Goal: Task Accomplishment & Management: Use online tool/utility

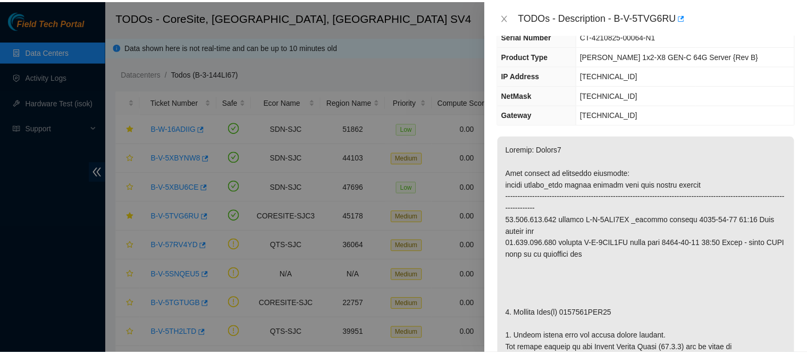
scroll to position [78, 0]
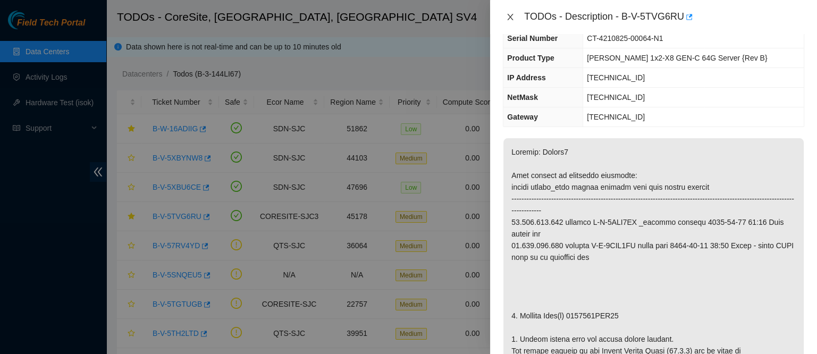
click at [516, 16] on button "Close" at bounding box center [510, 17] width 15 height 10
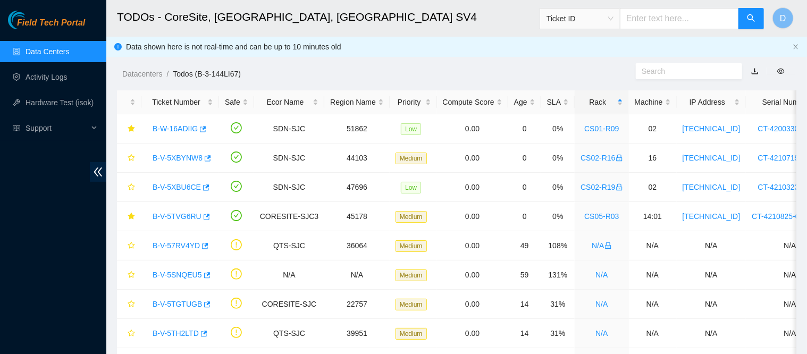
scroll to position [113, 0]
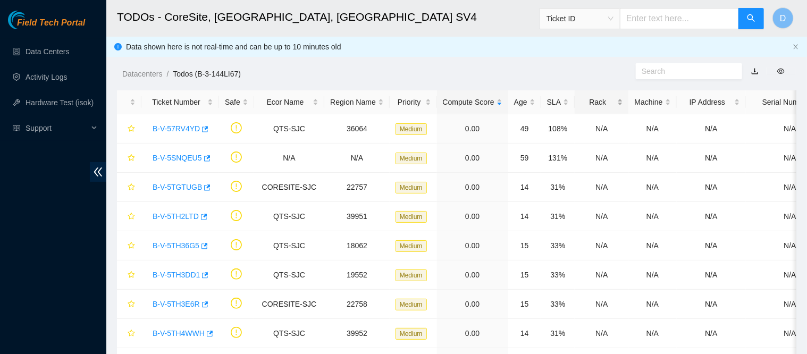
click at [585, 103] on div "Rack" at bounding box center [601, 102] width 42 height 12
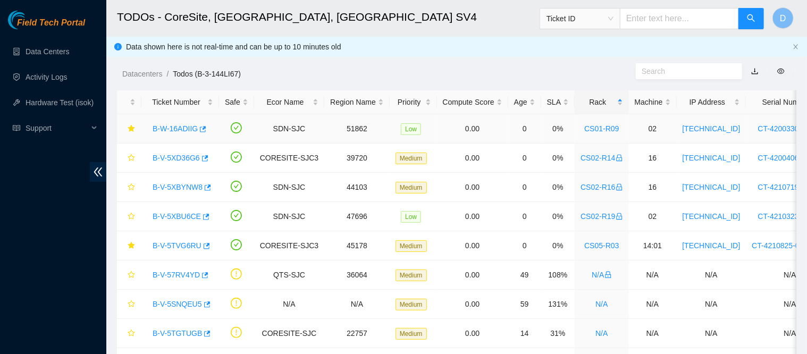
click at [181, 130] on link "B-W-16ADIIG" at bounding box center [175, 128] width 45 height 9
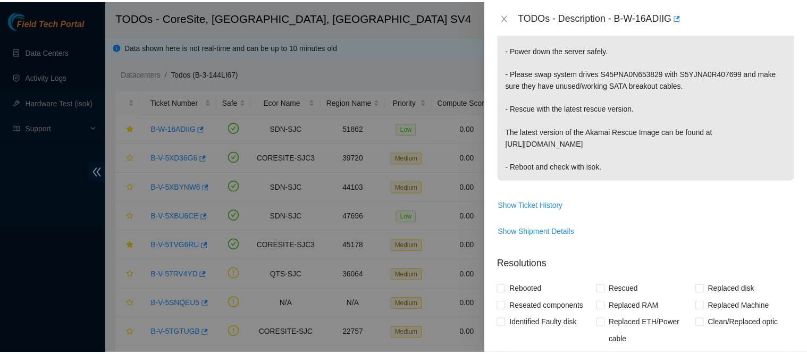
scroll to position [206, 0]
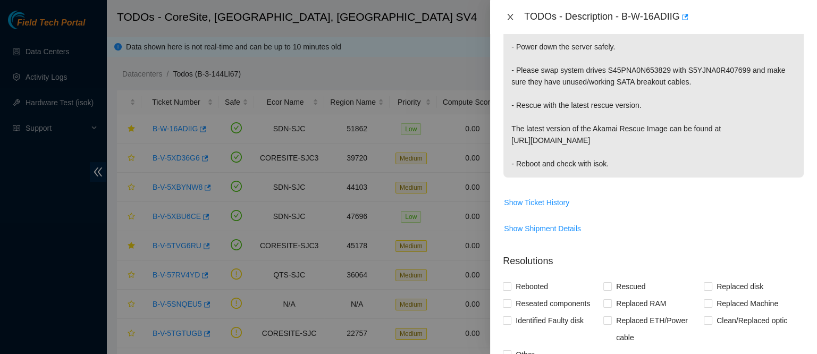
click at [513, 20] on icon "close" at bounding box center [510, 17] width 9 height 9
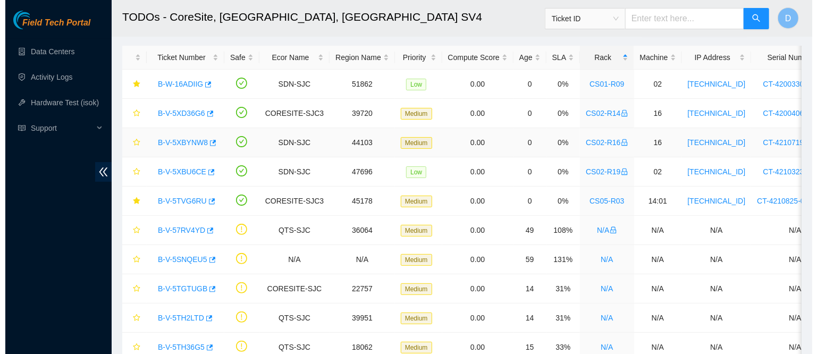
scroll to position [48, 0]
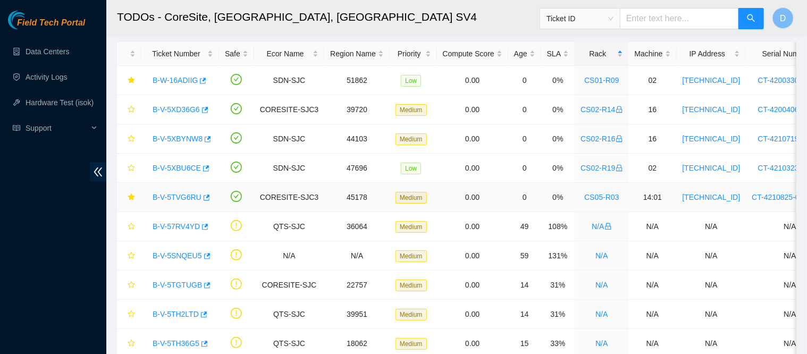
click at [175, 193] on link "B-V-5TVG6RU" at bounding box center [177, 197] width 49 height 9
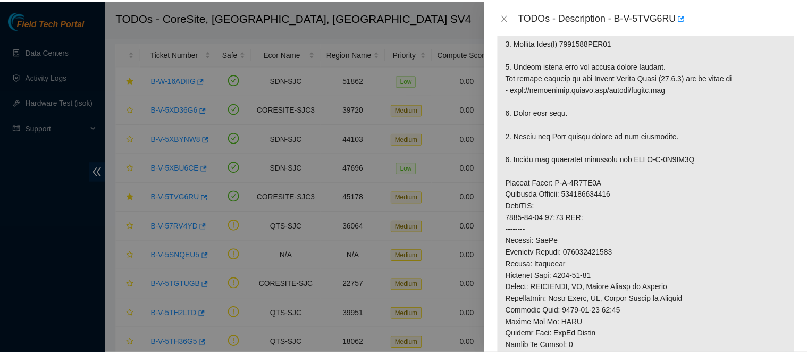
scroll to position [366, 0]
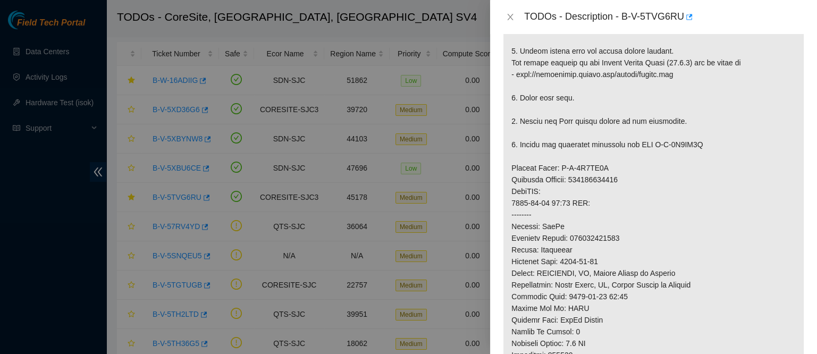
click at [512, 11] on div "TODOs - Description - B-V-5TVG6RU" at bounding box center [653, 17] width 301 height 17
click at [510, 16] on icon "close" at bounding box center [511, 17] width 6 height 6
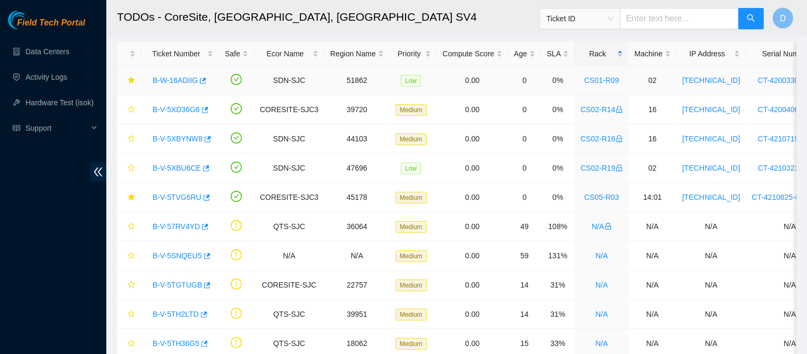
click at [168, 80] on link "B-W-16ADIIG" at bounding box center [175, 80] width 45 height 9
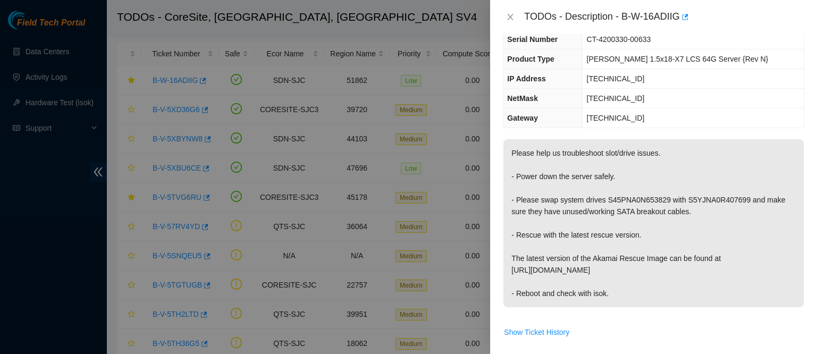
scroll to position [0, 0]
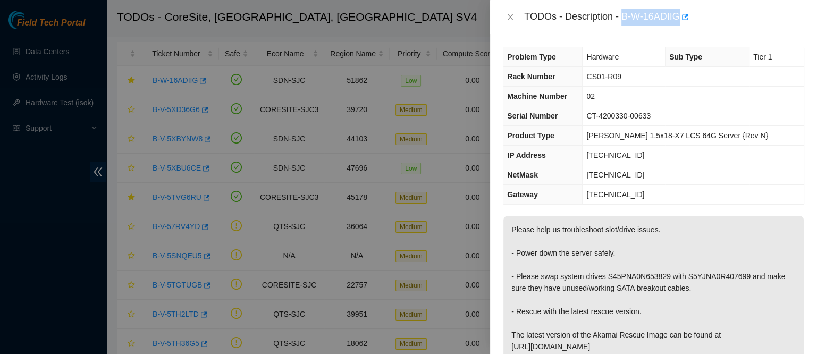
drag, startPoint x: 655, startPoint y: 14, endPoint x: 734, endPoint y: 27, distance: 79.8
click at [734, 27] on div "TODOs - Description - B-W-16ADIIG" at bounding box center [653, 17] width 327 height 34
copy div "B-W-16ADIIG"
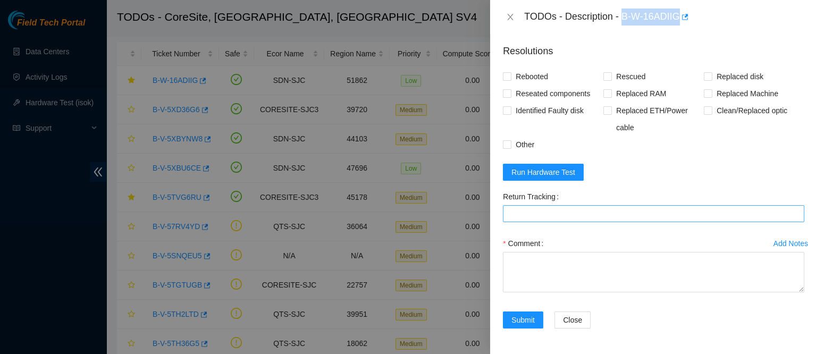
scroll to position [423, 0]
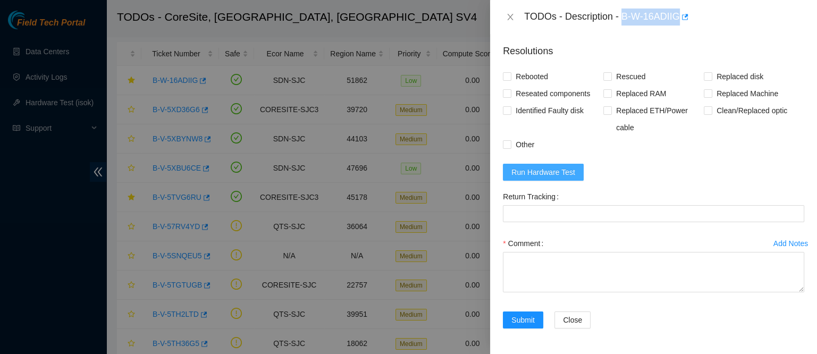
click at [557, 174] on span "Run Hardware Test" at bounding box center [543, 172] width 64 height 12
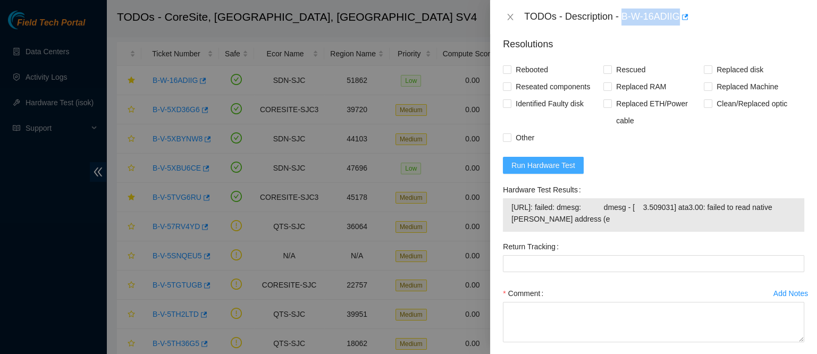
click at [544, 165] on button "Run Hardware Test" at bounding box center [543, 165] width 81 height 17
click at [540, 171] on span "Run Hardware Test" at bounding box center [543, 165] width 64 height 12
click at [535, 171] on span "Run Hardware Test" at bounding box center [543, 165] width 64 height 12
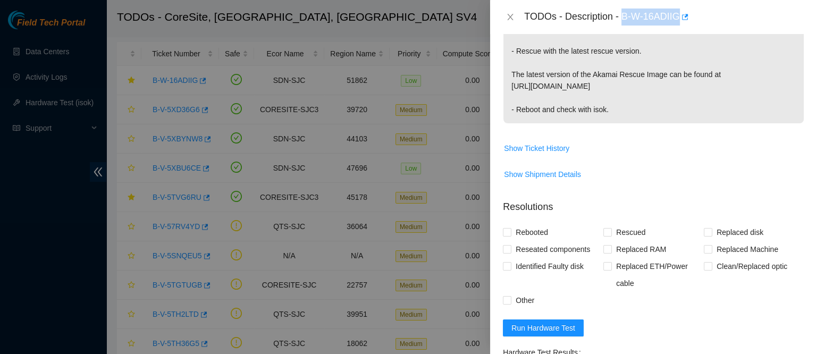
scroll to position [332, 0]
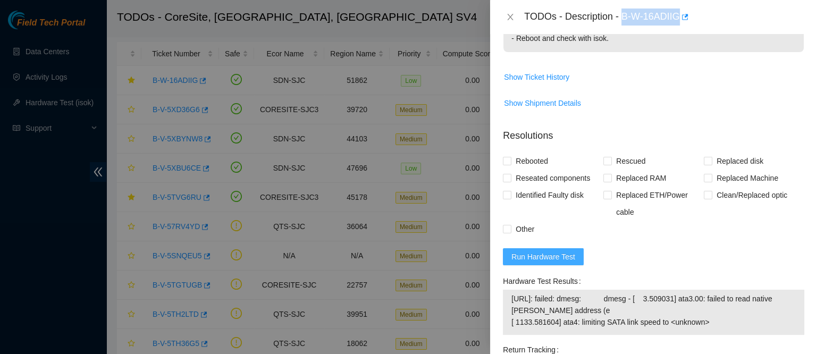
click at [558, 263] on span "Run Hardware Test" at bounding box center [543, 257] width 64 height 12
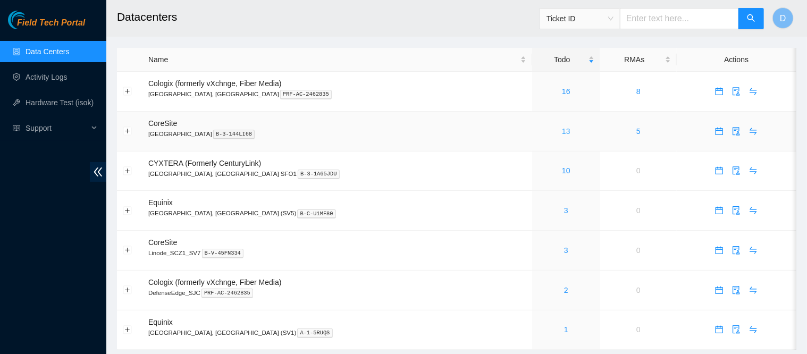
click at [562, 132] on link "13" at bounding box center [566, 131] width 9 height 9
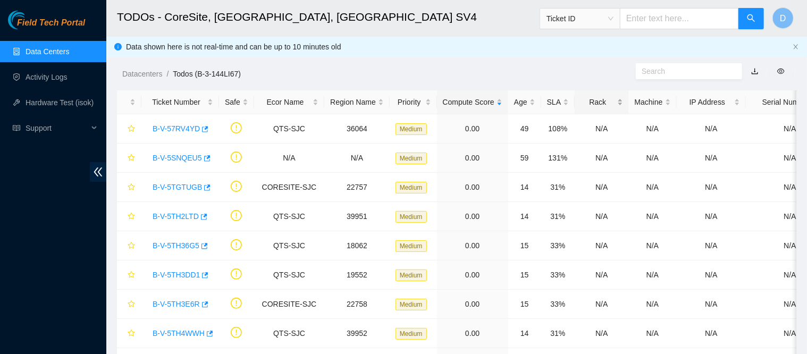
click at [589, 99] on div "Rack" at bounding box center [601, 102] width 42 height 12
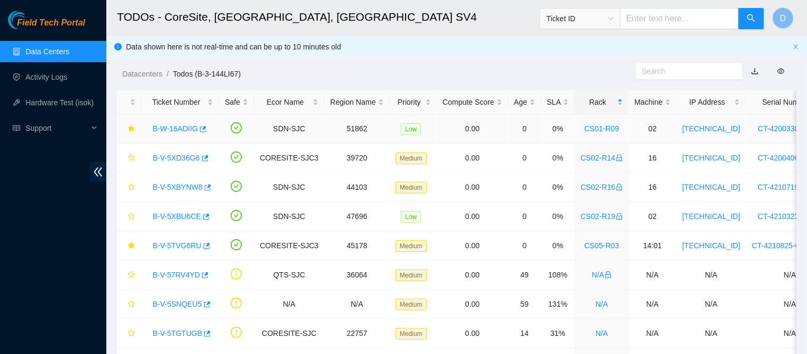
click at [176, 123] on div "B-W-16ADIIG" at bounding box center [180, 128] width 66 height 17
click at [175, 125] on link "B-W-16ADIIG" at bounding box center [175, 128] width 45 height 9
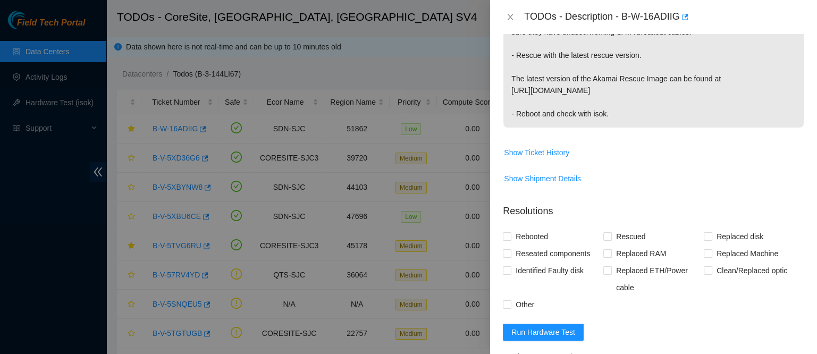
scroll to position [262, 0]
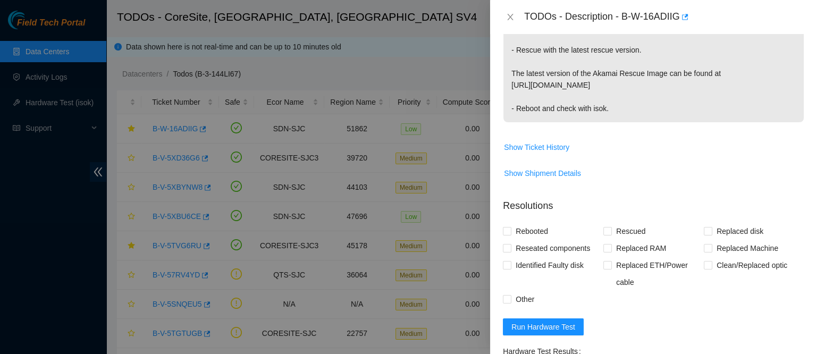
click at [548, 328] on span "Run Hardware Test" at bounding box center [543, 327] width 64 height 12
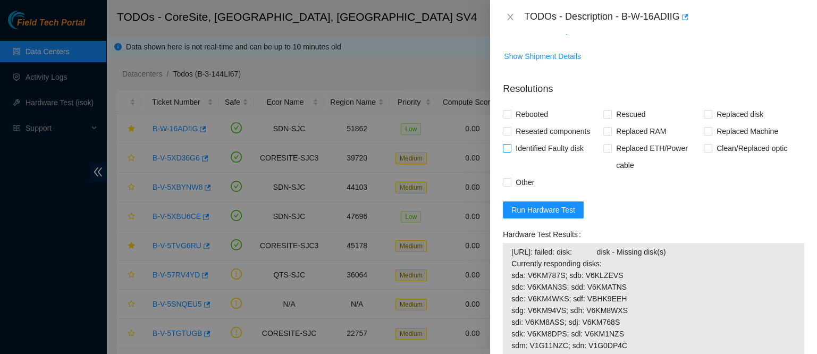
scroll to position [387, 0]
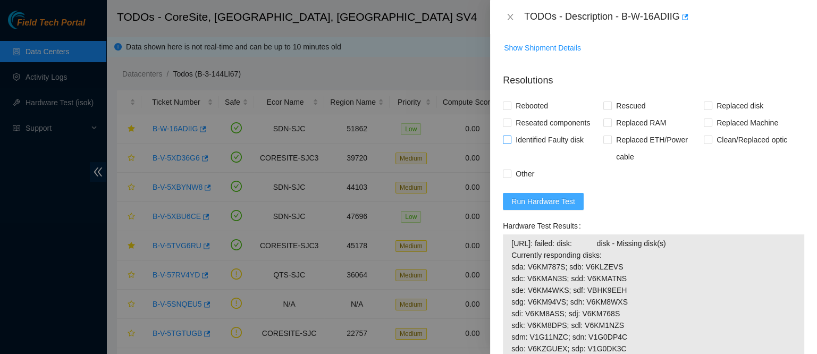
click at [560, 210] on button "Run Hardware Test" at bounding box center [543, 201] width 81 height 17
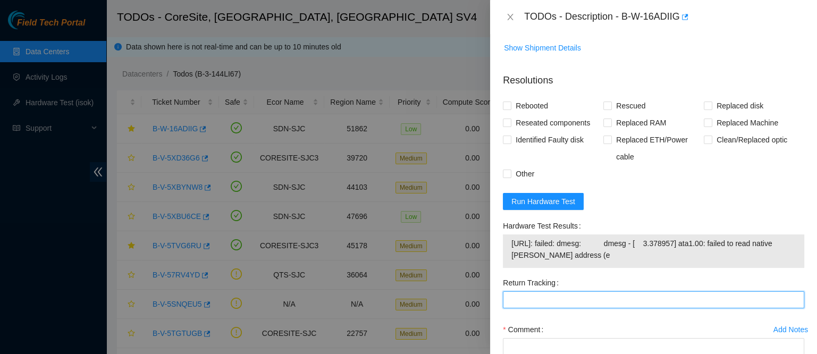
click at [631, 299] on Tracking "Return Tracking" at bounding box center [653, 299] width 301 height 17
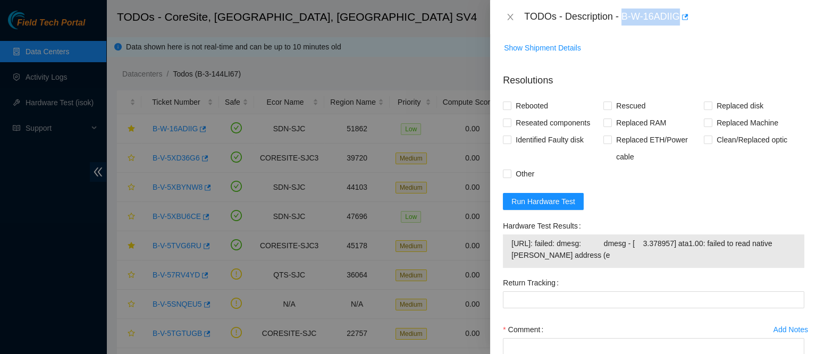
drag, startPoint x: 653, startPoint y: 16, endPoint x: 733, endPoint y: 26, distance: 80.2
click at [733, 26] on div "TODOs - Description - B-W-16ADIIG" at bounding box center [653, 17] width 327 height 34
copy div "B-W-16ADIIG"
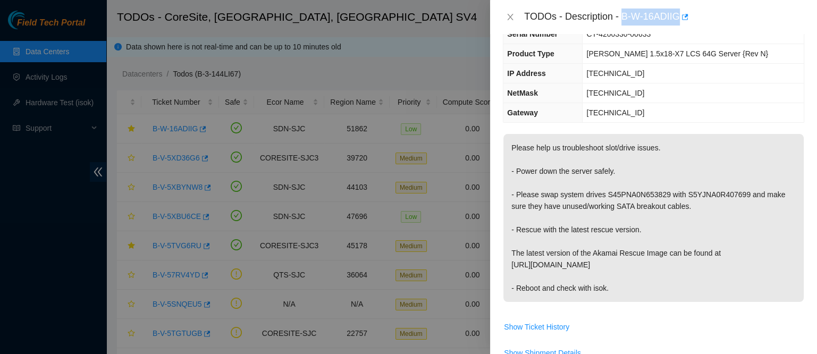
scroll to position [83, 0]
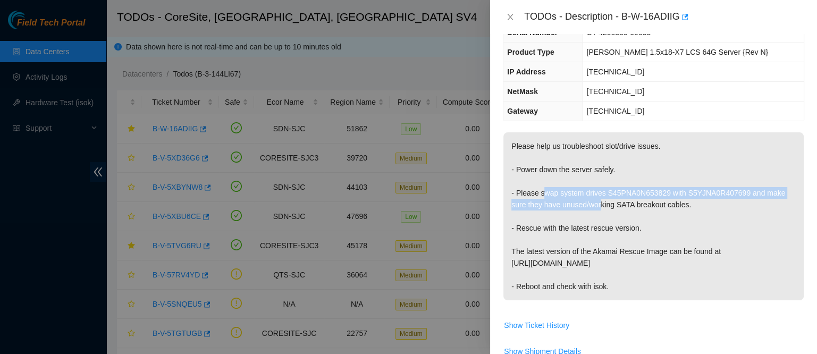
drag, startPoint x: 541, startPoint y: 190, endPoint x: 601, endPoint y: 199, distance: 60.8
click at [601, 199] on p "Please help us troubleshoot slot/drive issues. - Power down the server safely. …" at bounding box center [653, 216] width 300 height 168
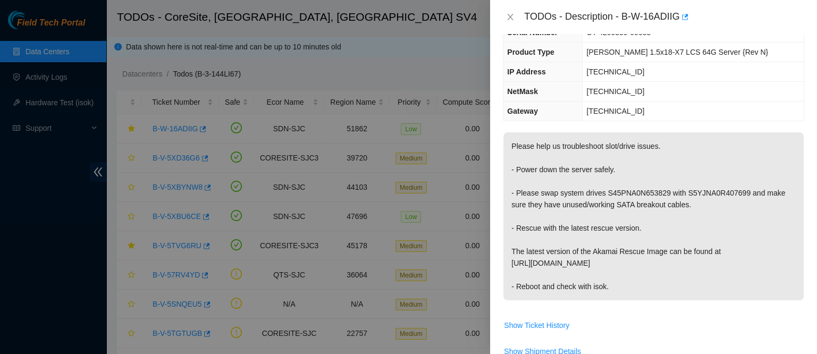
click at [540, 191] on p "Please help us troubleshoot slot/drive issues. - Power down the server safely. …" at bounding box center [653, 216] width 300 height 168
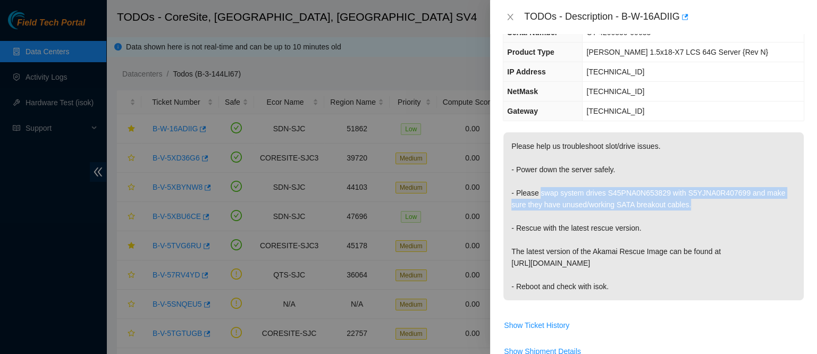
drag, startPoint x: 539, startPoint y: 191, endPoint x: 699, endPoint y: 201, distance: 160.3
click at [699, 201] on p "Please help us troubleshoot slot/drive issues. - Power down the server safely. …" at bounding box center [653, 216] width 300 height 168
copy p "swap system drives S45PNA0N653829 with S5YJNA0R407699 and make sure they have u…"
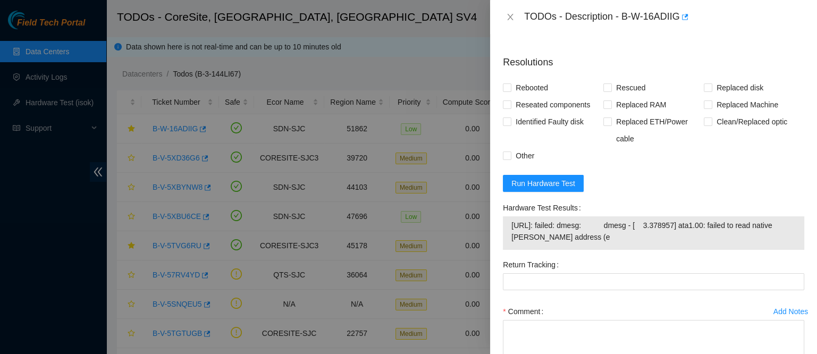
scroll to position [481, 0]
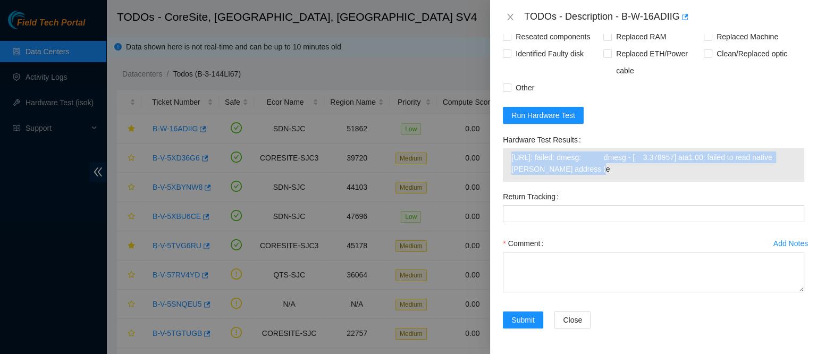
drag, startPoint x: 512, startPoint y: 156, endPoint x: 597, endPoint y: 176, distance: 87.4
click at [597, 176] on td "23.201.105.101: failed: dmesg: dmesg - [ 3.378957] ata1.00: failed to read nati…" at bounding box center [653, 165] width 285 height 28
copy span "23.201.105.101: failed: dmesg: dmesg - [ 3.378957] ata1.00: failed to read nati…"
